Goal: Information Seeking & Learning: Check status

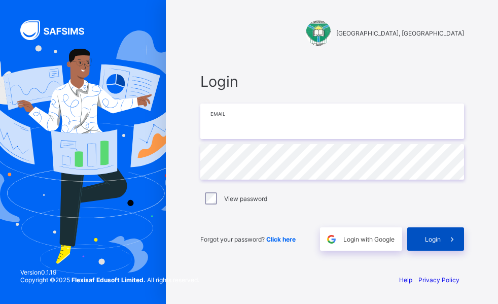
type input "**********"
click at [435, 243] on div "Login" at bounding box center [435, 238] width 57 height 23
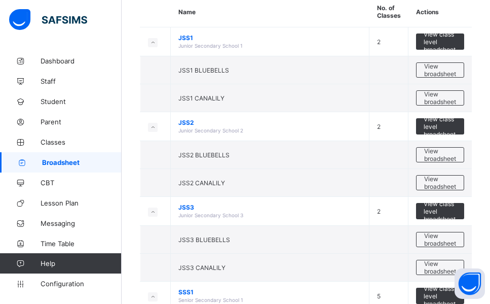
scroll to position [101, 0]
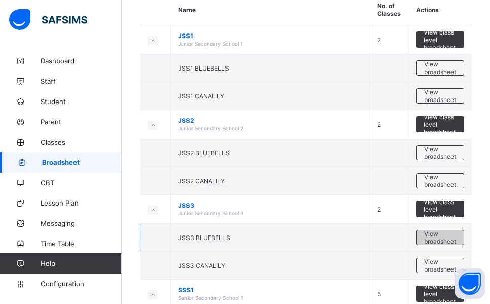
click at [456, 239] on span "View broadsheet" at bounding box center [440, 237] width 32 height 15
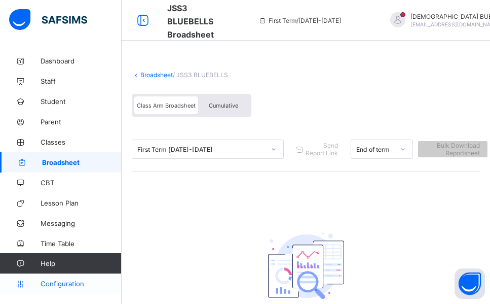
click at [66, 285] on span "Configuration" at bounding box center [81, 283] width 81 height 8
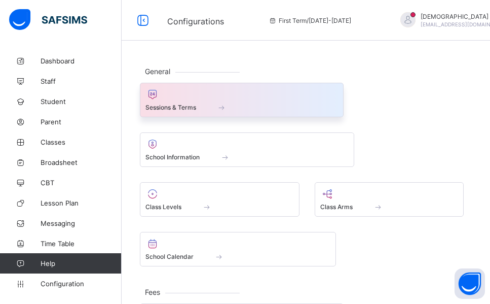
click at [178, 103] on span "Sessions & Terms" at bounding box center [171, 107] width 51 height 8
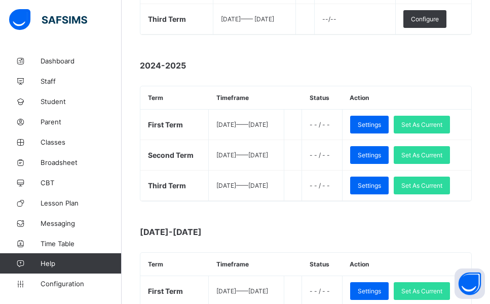
scroll to position [264, 0]
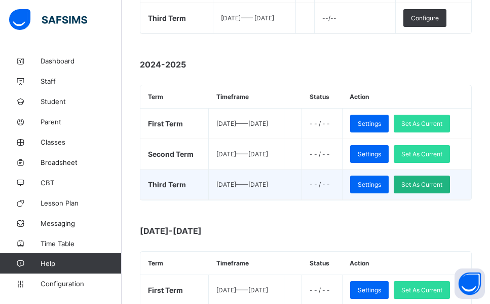
click at [441, 185] on span "Set As Current" at bounding box center [422, 184] width 41 height 8
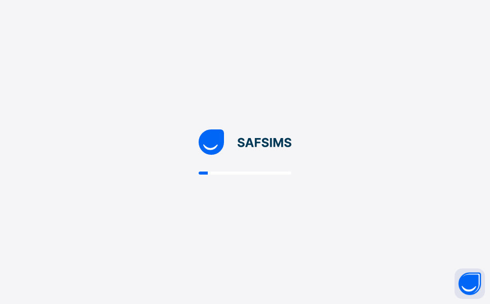
scroll to position [0, 0]
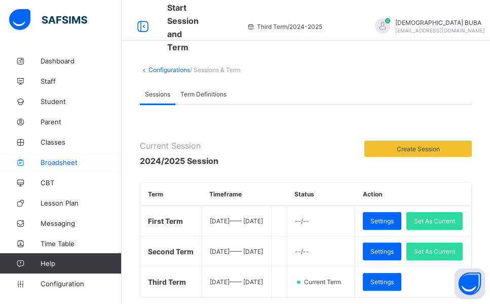
click at [60, 163] on span "Broadsheet" at bounding box center [81, 162] width 81 height 8
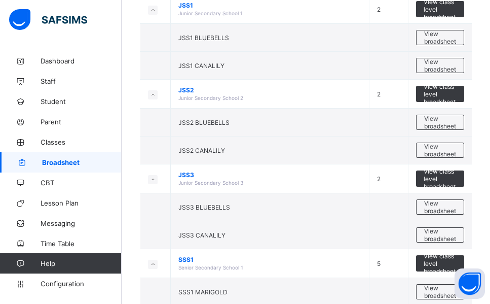
scroll to position [142, 0]
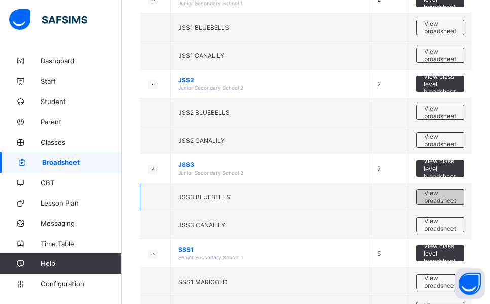
click at [444, 198] on span "View broadsheet" at bounding box center [440, 196] width 32 height 15
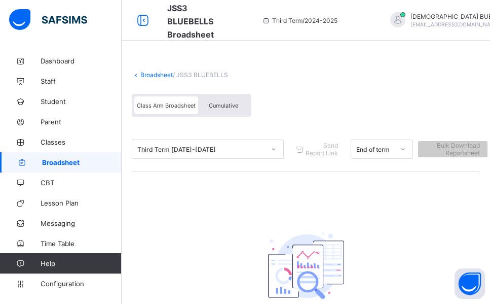
click at [231, 109] on div "Cumulative" at bounding box center [223, 105] width 51 height 18
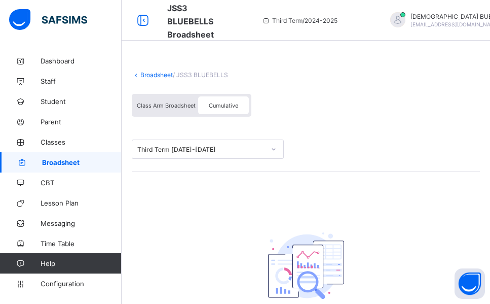
click at [60, 165] on span "Broadsheet" at bounding box center [82, 162] width 80 height 8
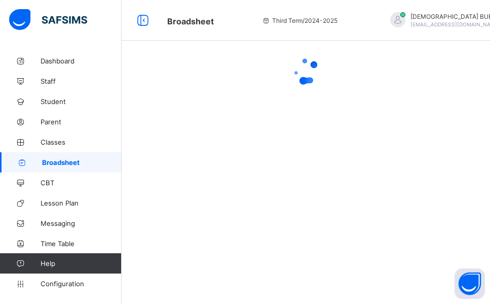
click at [60, 165] on span "Broadsheet" at bounding box center [82, 162] width 80 height 8
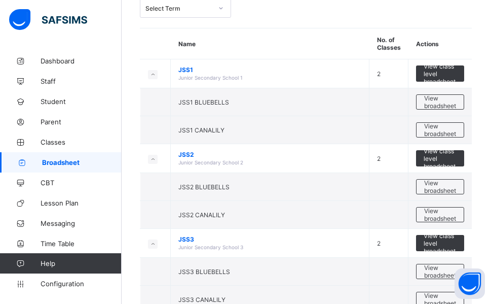
scroll to position [81, 0]
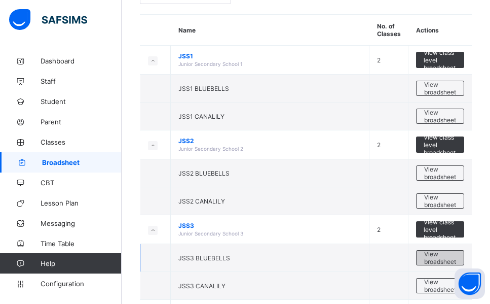
click at [456, 257] on span "View broadsheet" at bounding box center [440, 257] width 32 height 15
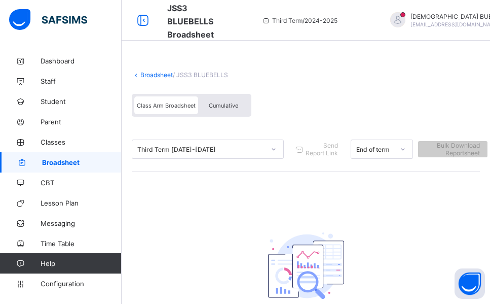
click at [221, 103] on span "Cumulative" at bounding box center [223, 105] width 29 height 7
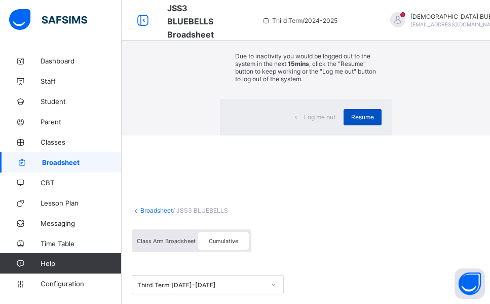
click at [351, 121] on span "Resume" at bounding box center [362, 117] width 23 height 8
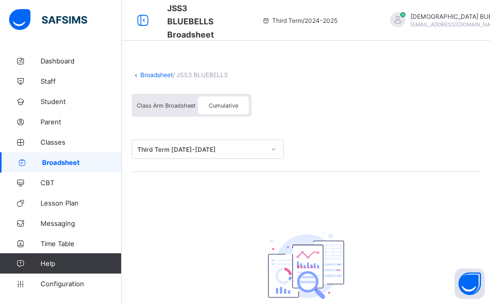
click at [220, 105] on span "Cumulative" at bounding box center [223, 105] width 29 height 7
click at [273, 149] on icon at bounding box center [274, 149] width 6 height 10
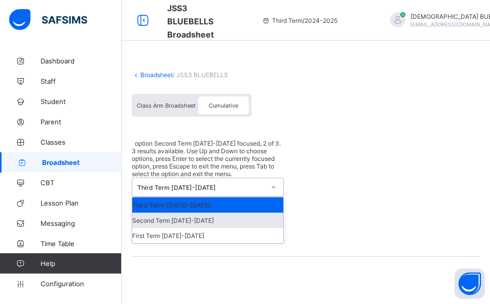
click at [188, 212] on div "Second Term 2024-2025" at bounding box center [207, 219] width 151 height 15
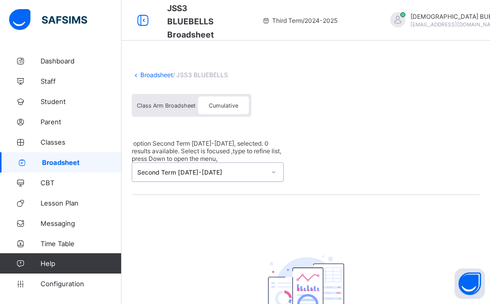
click at [276, 167] on icon at bounding box center [274, 172] width 6 height 10
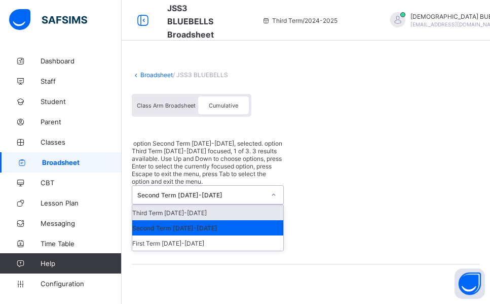
click at [183, 205] on div "Third Term 2024-2025" at bounding box center [207, 212] width 151 height 15
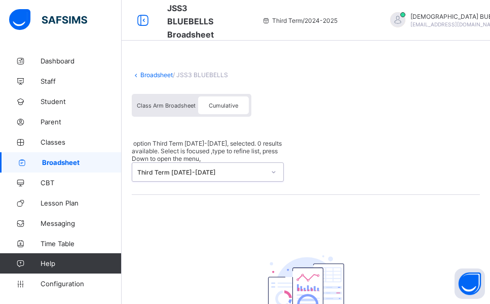
click at [159, 75] on link "Broadsheet" at bounding box center [156, 75] width 32 height 8
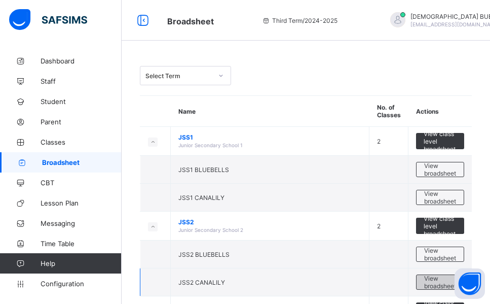
click at [440, 284] on span "View broadsheet" at bounding box center [440, 281] width 32 height 15
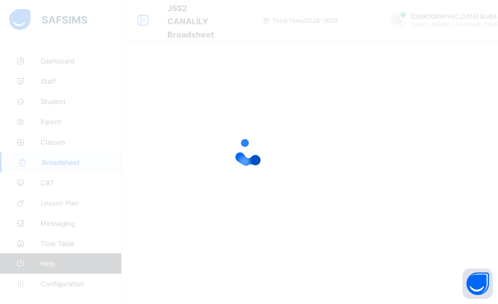
click at [440, 284] on div at bounding box center [249, 152] width 498 height 304
click at [217, 233] on div at bounding box center [249, 152] width 498 height 304
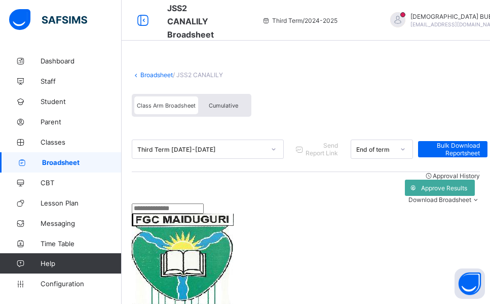
click at [230, 107] on span "Cumulative" at bounding box center [223, 105] width 29 height 7
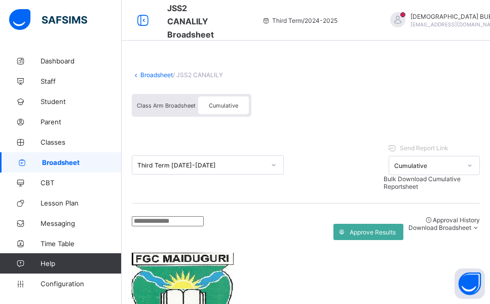
click at [168, 226] on input "text" at bounding box center [168, 221] width 72 height 10
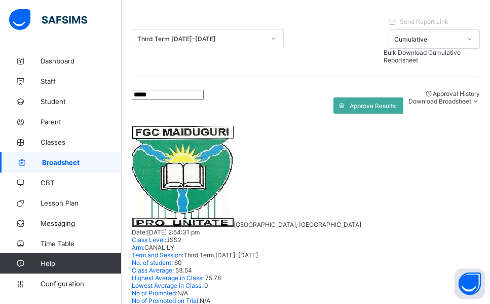
scroll to position [128, 0]
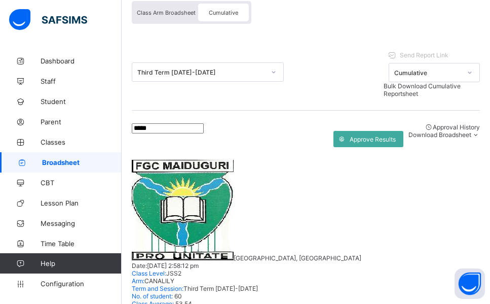
scroll to position [87, 0]
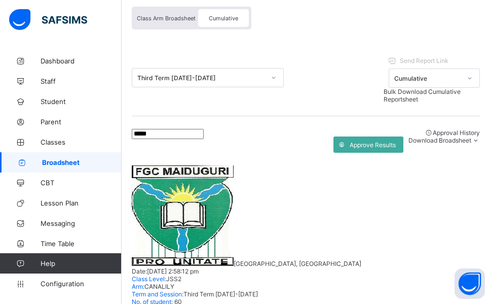
click at [166, 139] on input "*****" at bounding box center [168, 134] width 72 height 10
type input "*"
drag, startPoint x: 166, startPoint y: 148, endPoint x: 115, endPoint y: 98, distance: 71.4
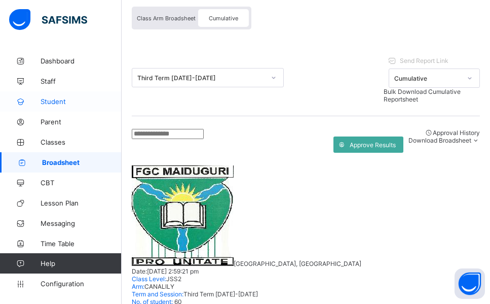
click at [166, 139] on input "text" at bounding box center [168, 134] width 72 height 10
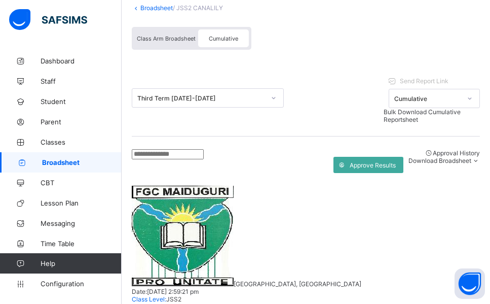
scroll to position [0, 0]
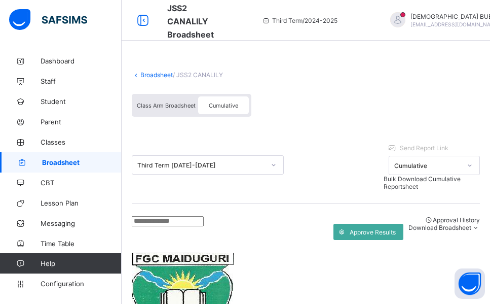
click at [163, 75] on link "Broadsheet" at bounding box center [156, 75] width 32 height 8
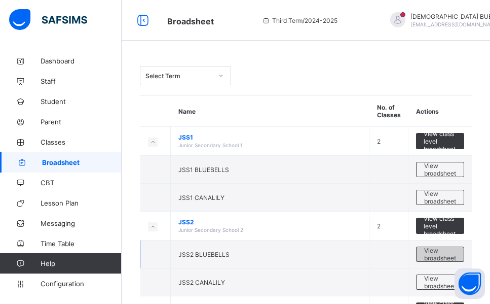
click at [447, 253] on span "View broadsheet" at bounding box center [440, 253] width 32 height 15
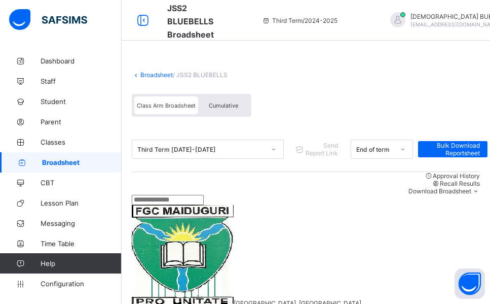
click at [159, 205] on input "text" at bounding box center [168, 200] width 72 height 10
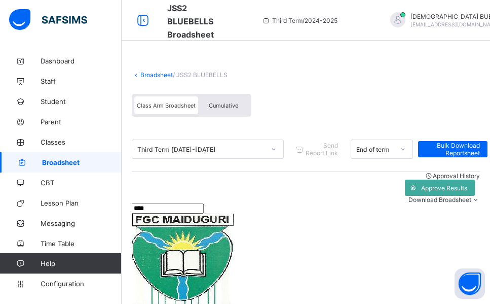
type input "****"
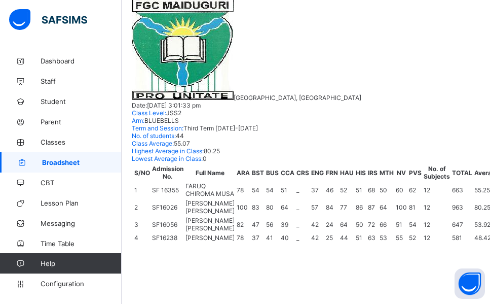
scroll to position [215, 0]
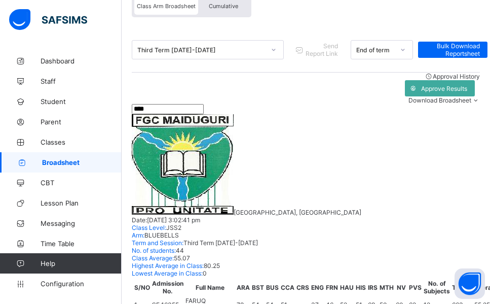
scroll to position [0, 0]
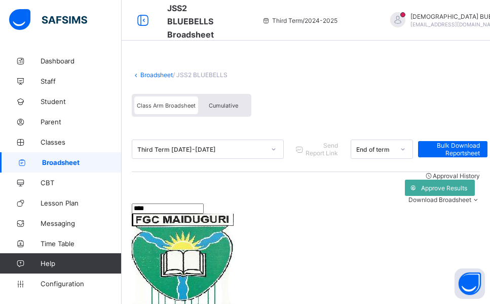
click at [229, 109] on div "Cumulative" at bounding box center [223, 105] width 51 height 18
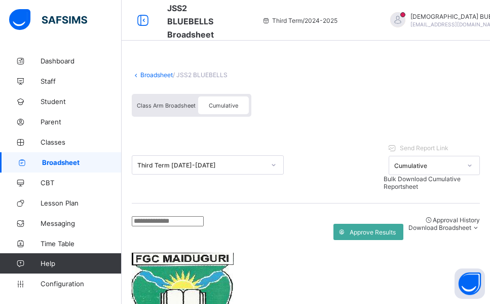
click at [150, 226] on input "text" at bounding box center [168, 221] width 72 height 10
type input "****"
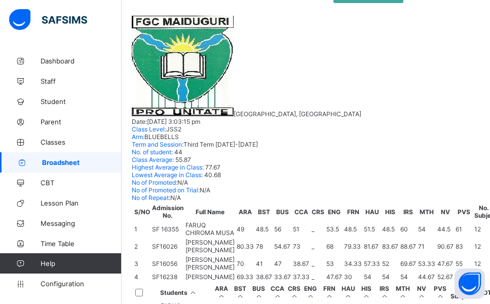
scroll to position [237, 0]
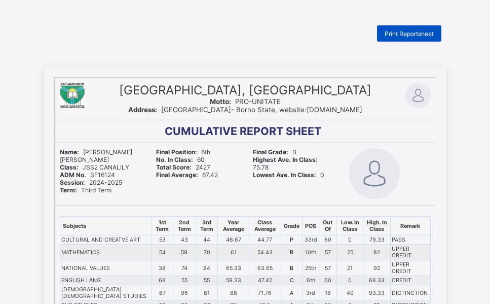
click at [415, 34] on span "Print Reportsheet" at bounding box center [409, 34] width 49 height 8
